Goal: Contribute content

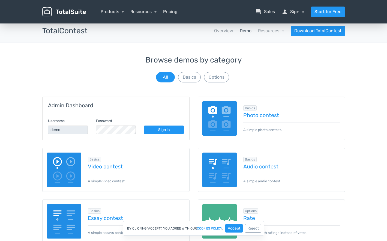
scroll to position [4, 0]
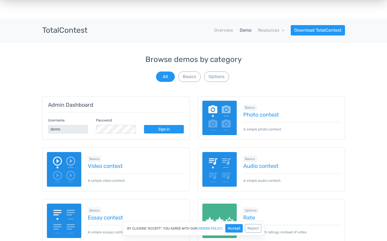
click at [226, 118] on img at bounding box center [219, 118] width 35 height 35
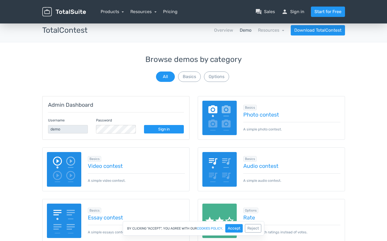
scroll to position [0, 0]
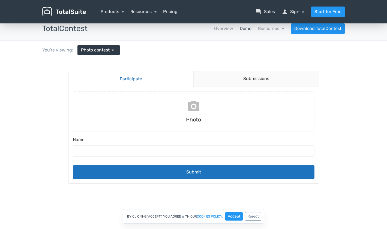
scroll to position [7, 0]
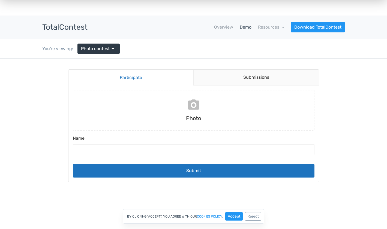
click at [191, 107] on input "file" at bounding box center [194, 110] width 246 height 41
type input "C:\fakepath\IMG_1501.jpeg"
click at [196, 169] on button "Submit" at bounding box center [194, 171] width 242 height 14
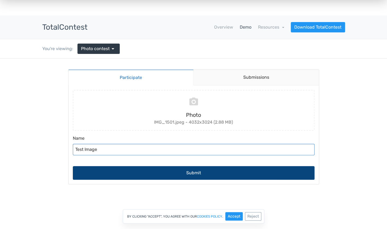
type input "Test Image"
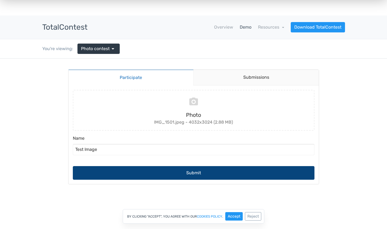
click at [212, 174] on button "Submit" at bounding box center [194, 173] width 242 height 14
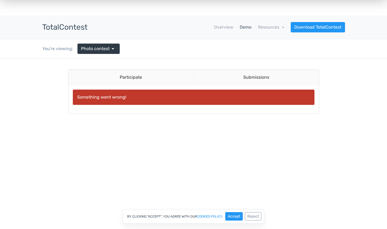
scroll to position [5, 0]
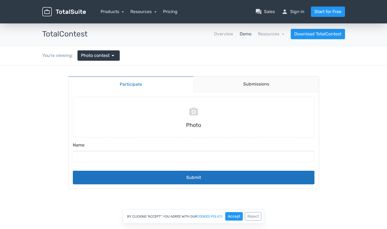
click at [67, 10] on img at bounding box center [64, 12] width 44 height 10
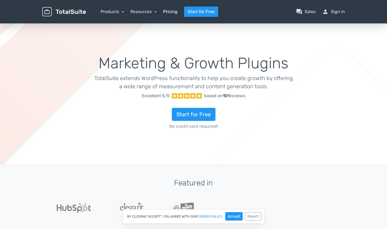
click at [170, 13] on link "Pricing" at bounding box center [170, 11] width 14 height 7
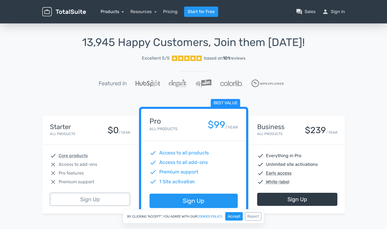
click at [116, 11] on link "Products" at bounding box center [112, 11] width 23 height 5
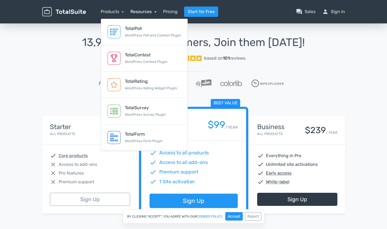
click at [148, 12] on link "Resources" at bounding box center [143, 11] width 26 height 5
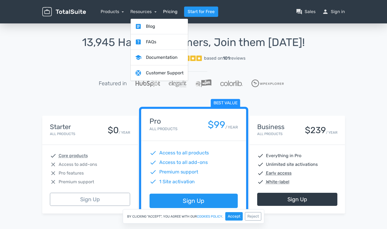
click at [170, 12] on link "Pricing" at bounding box center [170, 11] width 14 height 7
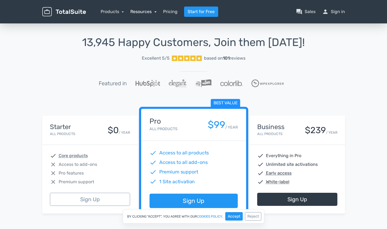
click at [137, 11] on link "Resources" at bounding box center [143, 11] width 26 height 5
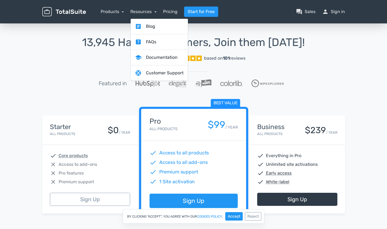
click at [152, 59] on link "school Documentation" at bounding box center [159, 58] width 57 height 16
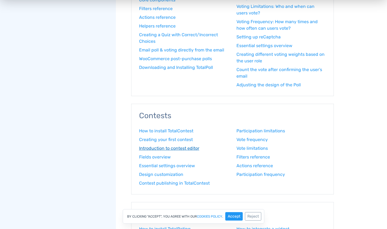
scroll to position [236, 0]
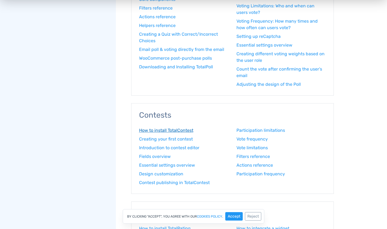
click at [174, 130] on link "How to install TotalContest" at bounding box center [183, 130] width 89 height 7
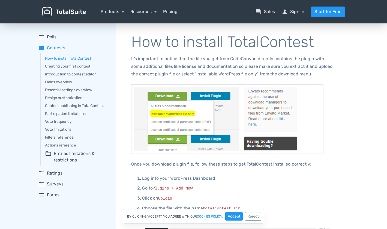
scroll to position [4, 0]
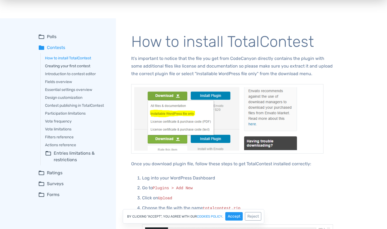
click at [70, 65] on link "Creating your first contest" at bounding box center [76, 66] width 63 height 6
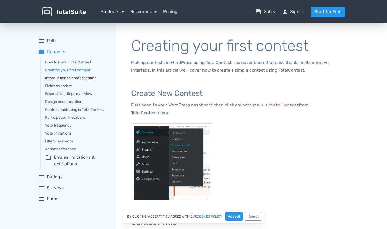
click at [78, 79] on link "Introduction to contest editor" at bounding box center [76, 78] width 63 height 6
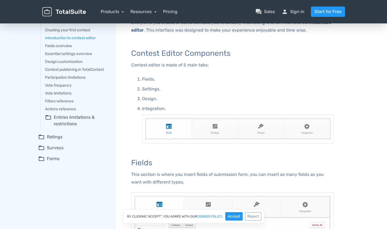
scroll to position [32, 0]
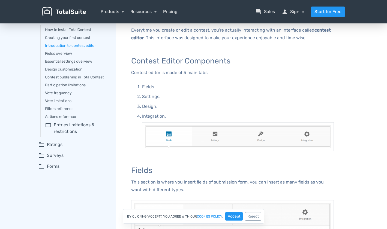
click at [69, 90] on div "How to install TotalContest Creating your first contest Introduction to contest…" at bounding box center [74, 81] width 68 height 112
click at [65, 94] on link "Vote frequency" at bounding box center [76, 93] width 63 height 6
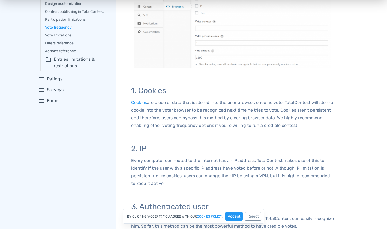
scroll to position [98, 0]
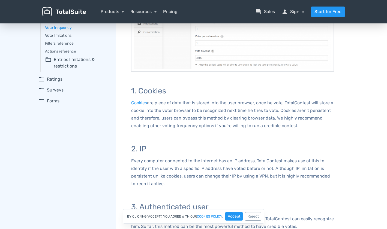
click at [64, 34] on link "Vote limitations" at bounding box center [76, 36] width 63 height 6
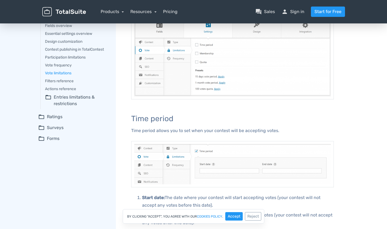
scroll to position [79, 0]
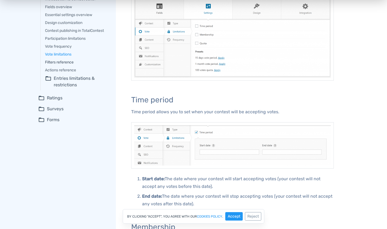
click at [61, 62] on link "Filters reference" at bounding box center [76, 62] width 63 height 6
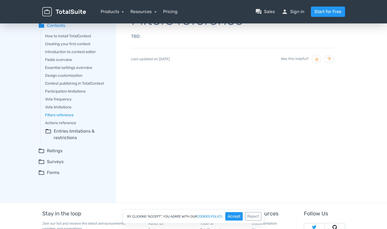
scroll to position [29, 0]
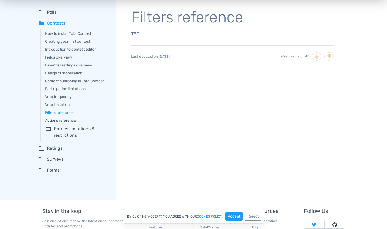
click at [65, 121] on link "Actions reference" at bounding box center [76, 121] width 63 height 6
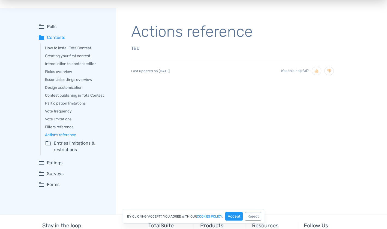
scroll to position [7, 0]
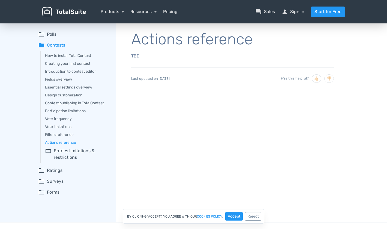
click at [71, 155] on summary "folder_open Entries limitations & restrictions" at bounding box center [76, 154] width 63 height 13
click at [74, 170] on link "Participation frequency" at bounding box center [80, 168] width 56 height 6
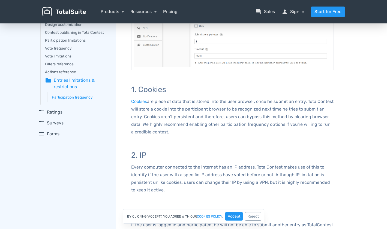
scroll to position [82, 0]
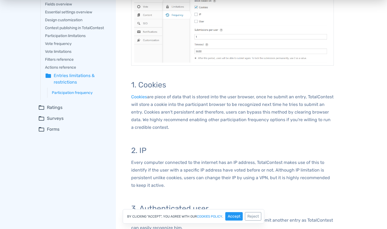
click at [55, 106] on summary "folder_open Ratings" at bounding box center [73, 107] width 70 height 7
click at [82, 117] on link "How to install TotalRating" at bounding box center [76, 118] width 63 height 6
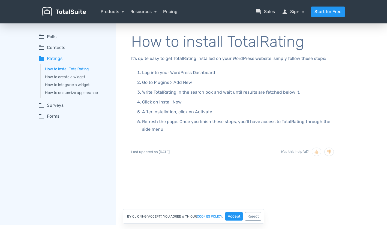
scroll to position [0, 0]
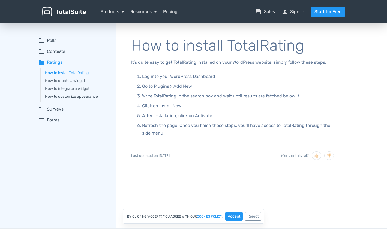
click at [71, 97] on link "How to customize appearance" at bounding box center [76, 97] width 63 height 6
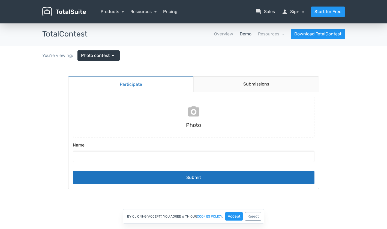
click at [190, 113] on input "file" at bounding box center [194, 117] width 246 height 41
type input "C:\fakepath\_DSC4040.jpg"
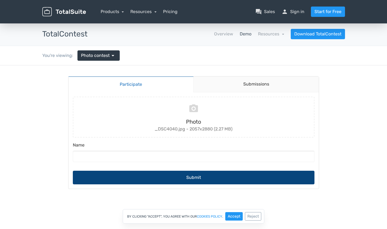
click at [201, 181] on button "Submit" at bounding box center [194, 178] width 242 height 14
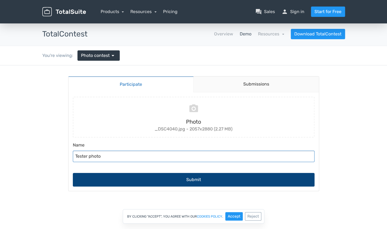
type input "Tester photo"
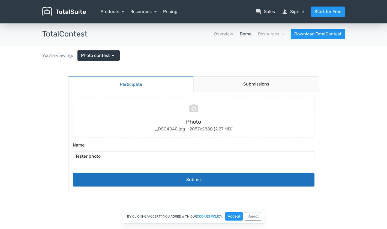
click at [221, 180] on button "Submit" at bounding box center [194, 180] width 242 height 14
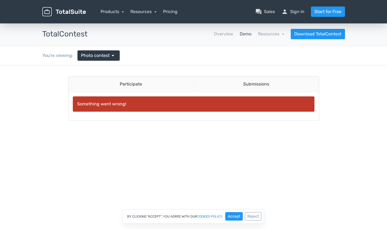
click at [55, 56] on div "You're viewing:" at bounding box center [59, 55] width 35 height 7
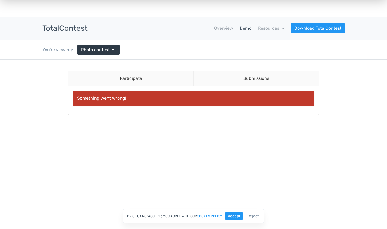
click at [254, 80] on link "Submissions" at bounding box center [255, 79] width 125 height 16
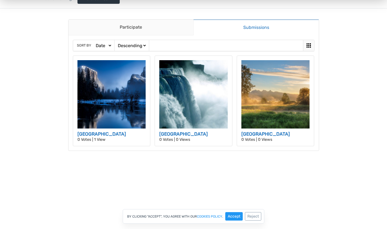
scroll to position [62, 0]
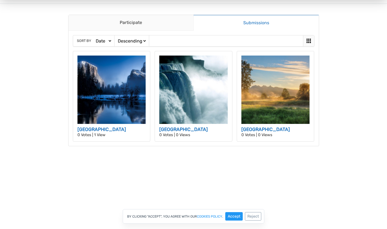
click at [120, 101] on img at bounding box center [111, 90] width 68 height 68
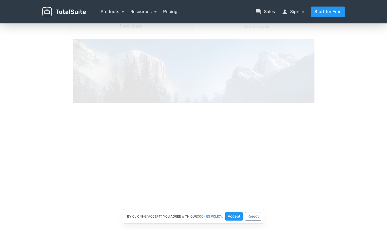
scroll to position [58, 0]
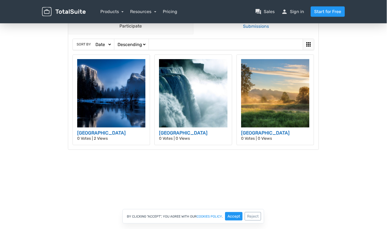
click at [117, 97] on img at bounding box center [111, 93] width 68 height 68
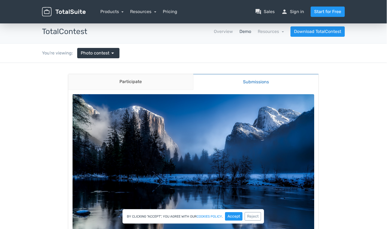
scroll to position [0, 0]
